Goal: Task Accomplishment & Management: Manage account settings

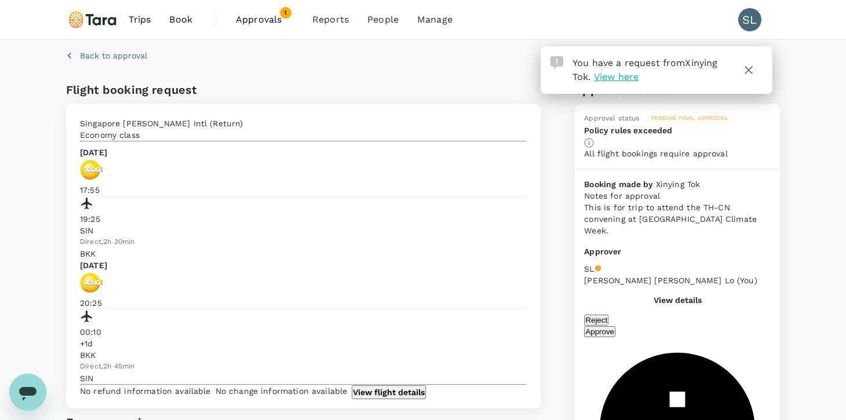
click at [608, 323] on button "Reject" at bounding box center [596, 320] width 24 height 11
click at [751, 64] on icon "button" at bounding box center [749, 70] width 14 height 14
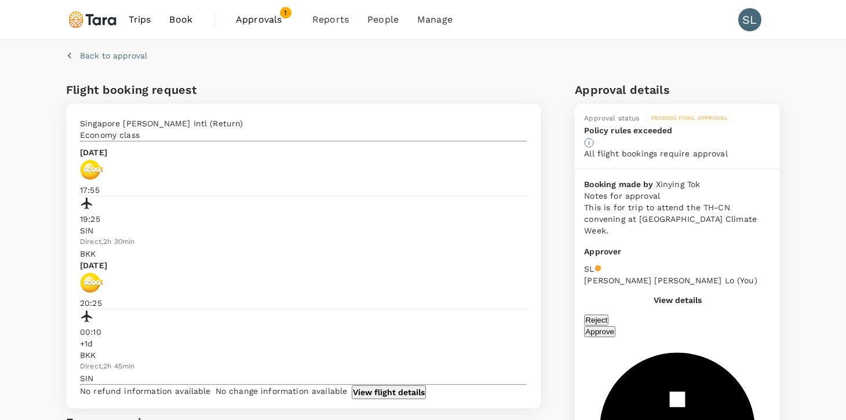
type textarea "You"
type textarea "Your dates for BKCAW may change, so will let you resubmit another flight reques…"
